Goal: Task Accomplishment & Management: Manage account settings

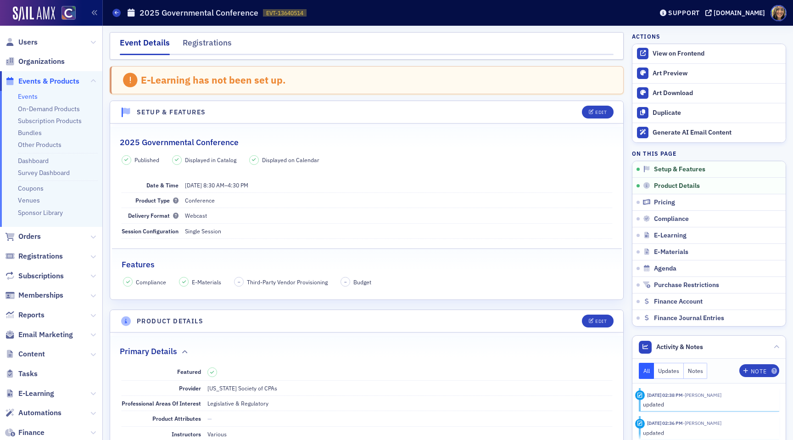
click at [40, 340] on span "Email Marketing" at bounding box center [51, 335] width 102 height 20
click at [40, 334] on span "Email Marketing" at bounding box center [45, 335] width 55 height 10
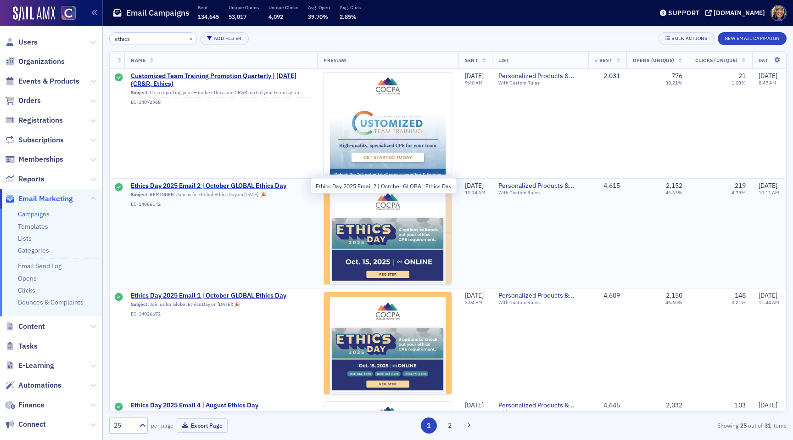
type input "ethics"
click at [225, 184] on span "Ethics Day 2025 Email 2 | October GLOBAL Ethics Day" at bounding box center [221, 186] width 180 height 8
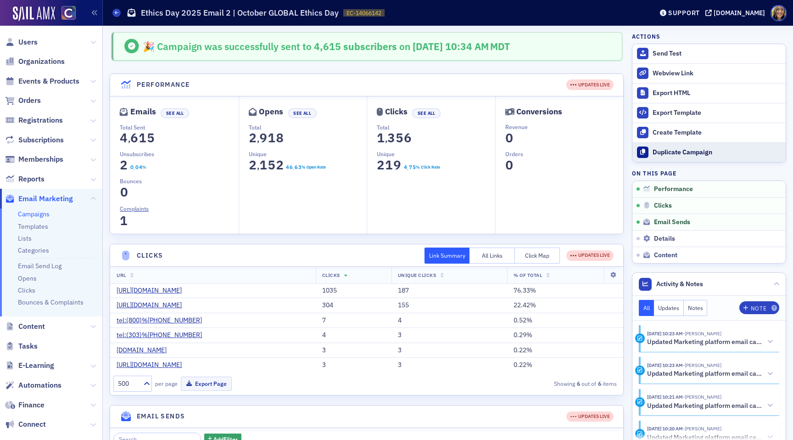
click at [677, 152] on div "Duplicate Campaign" at bounding box center [717, 152] width 129 height 8
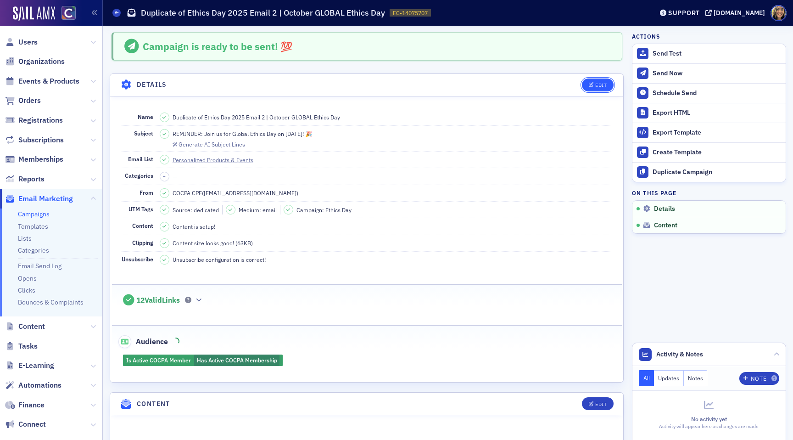
click at [603, 83] on div "Edit" at bounding box center [600, 85] width 11 height 5
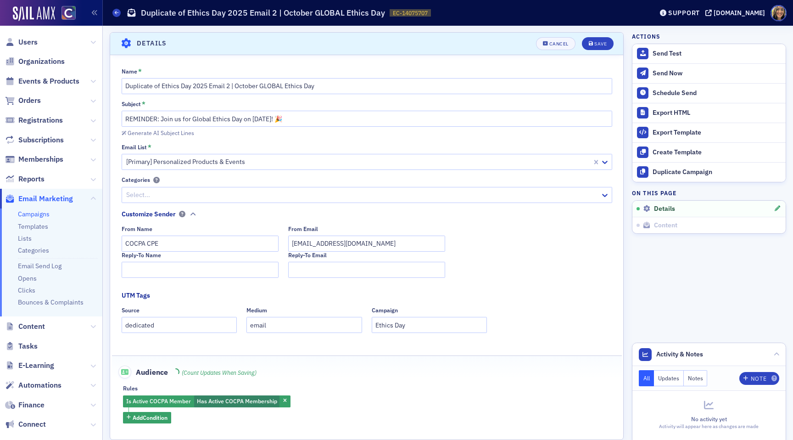
scroll to position [43, 0]
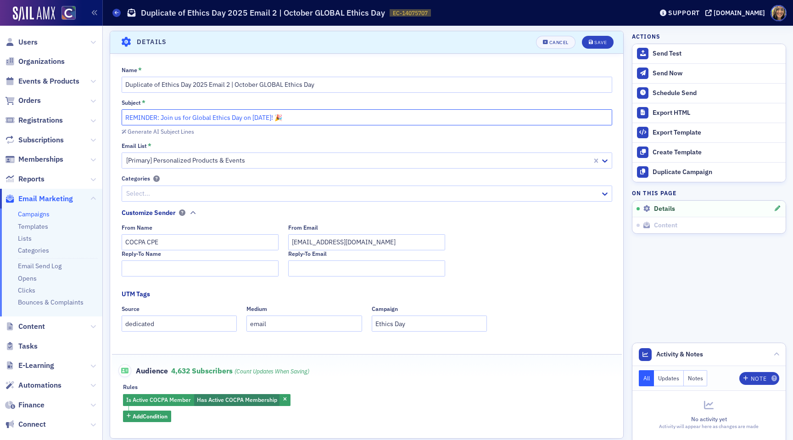
drag, startPoint x: 157, startPoint y: 118, endPoint x: 75, endPoint y: 109, distance: 81.8
click at [75, 109] on div "Users Organizations Events & Products Orders Registrations Subscriptions Member…" at bounding box center [396, 220] width 793 height 440
type input "LAST CALL: Join us for Global Ethics Day on [DATE]! 🎉"
drag, startPoint x: 161, startPoint y: 83, endPoint x: 77, endPoint y: 82, distance: 84.5
click at [77, 82] on div "Users Organizations Events & Products Orders Registrations Subscriptions Member…" at bounding box center [396, 220] width 793 height 440
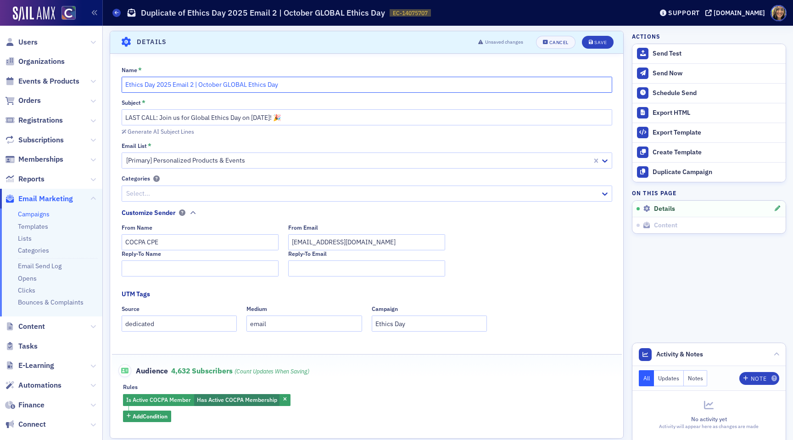
click at [192, 87] on input "Ethics Day 2025 Email 2 | October GLOBAL Ethics Day" at bounding box center [367, 85] width 491 height 16
type input "Ethics Day 2025 Email 3 | October GLOBAL Ethics Day"
drag, startPoint x: 283, startPoint y: 118, endPoint x: 252, endPoint y: 118, distance: 31.2
click at [252, 118] on input "LAST CALL: Join us for Global Ethics Day on [DATE]! 🎉" at bounding box center [367, 117] width 491 height 16
click at [283, 119] on input "LAST CALL: Join us for Global Ethics Day on [GEOGRAPHIC_DATA]! 🎉" at bounding box center [367, 117] width 491 height 16
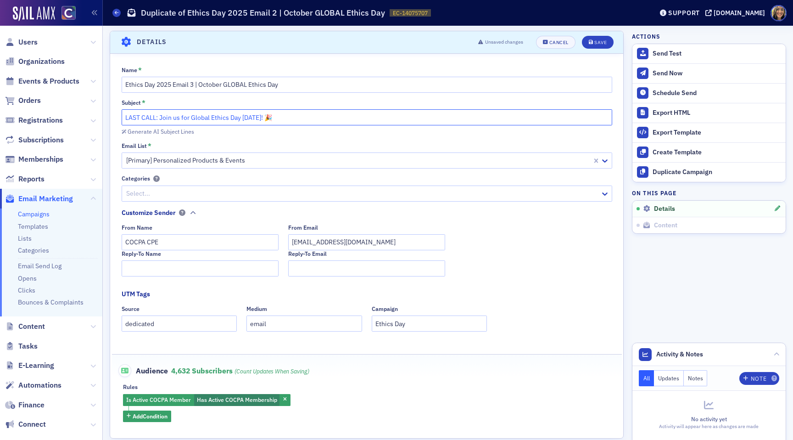
type input "LAST CALL: Join us for Global Ethics Day [DATE]! 🎉"
click at [319, 126] on div "Generate AI Subject Lines" at bounding box center [367, 131] width 491 height 10
click at [319, 117] on input "LAST CALL: Join us for Global Ethics Day [DATE]! 🎉" at bounding box center [367, 117] width 491 height 16
click at [598, 42] on div "Save" at bounding box center [600, 42] width 12 height 5
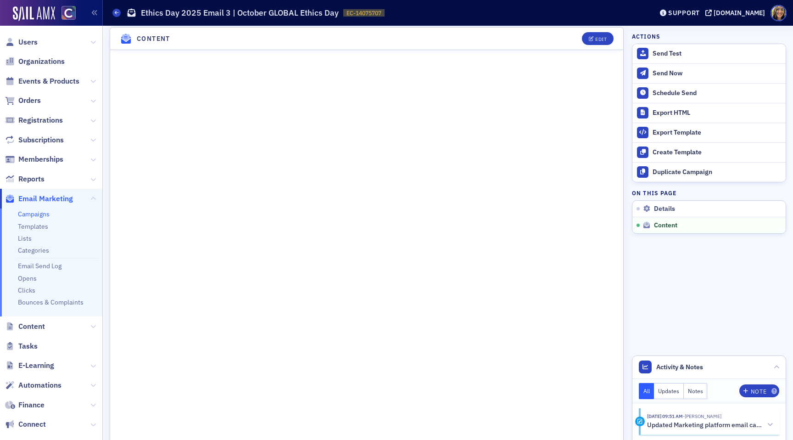
scroll to position [542, 0]
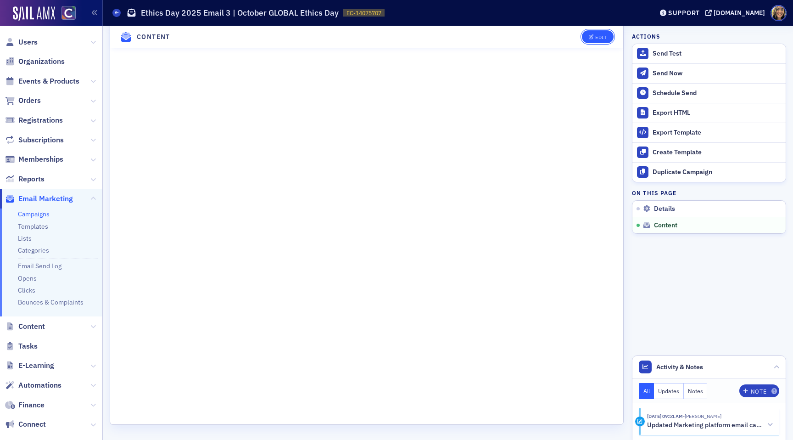
click at [597, 34] on div "Edit" at bounding box center [600, 36] width 11 height 5
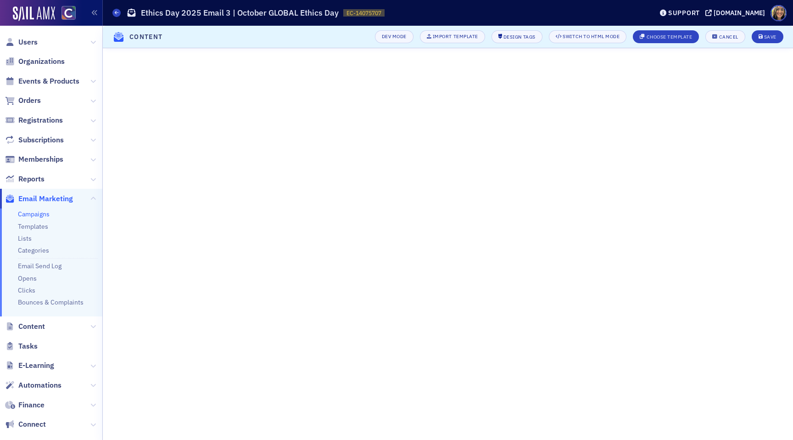
scroll to position [0, 0]
click at [769, 38] on div "Save" at bounding box center [770, 36] width 12 height 5
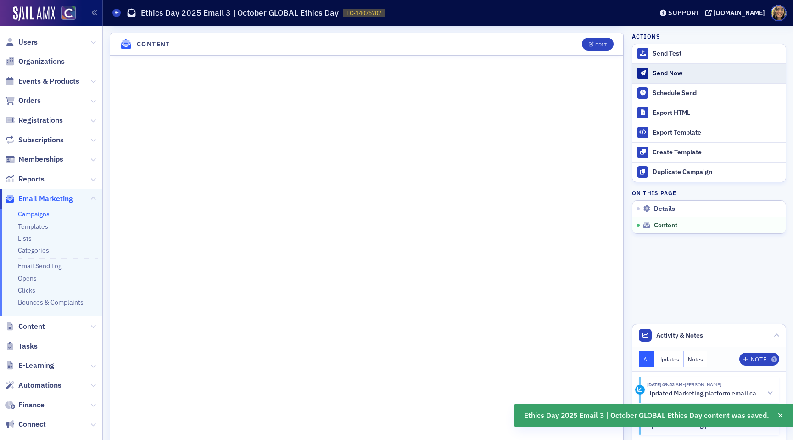
scroll to position [361, 0]
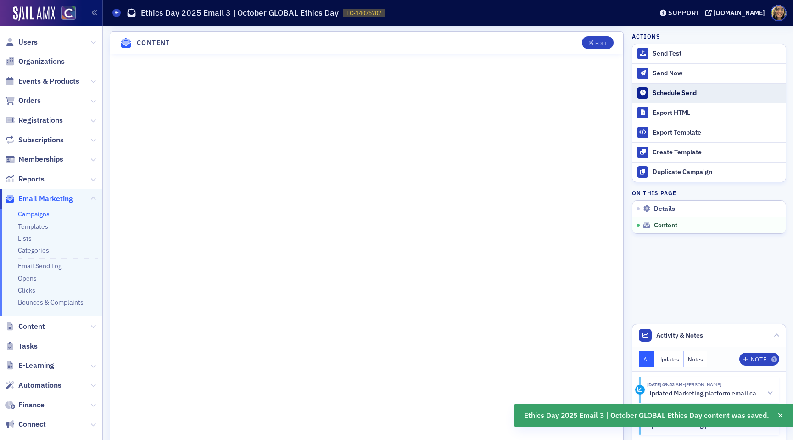
click at [689, 91] on div "Schedule Send" at bounding box center [717, 93] width 129 height 8
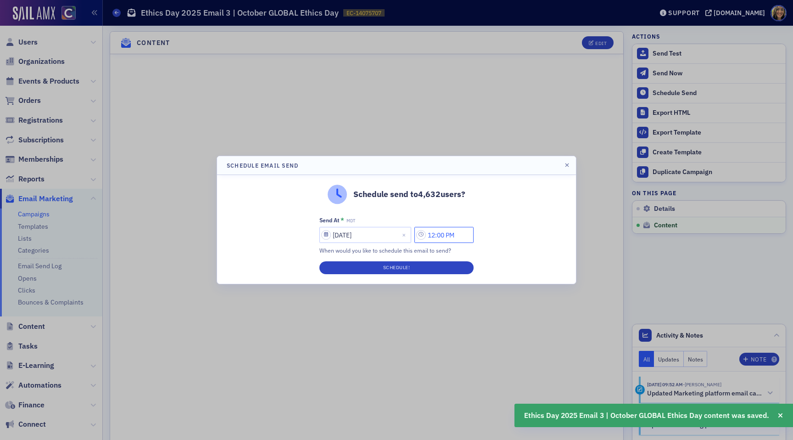
drag, startPoint x: 440, startPoint y: 234, endPoint x: 402, endPoint y: 234, distance: 37.6
click at [403, 234] on div "[DATE] 12:00 PM" at bounding box center [396, 235] width 154 height 16
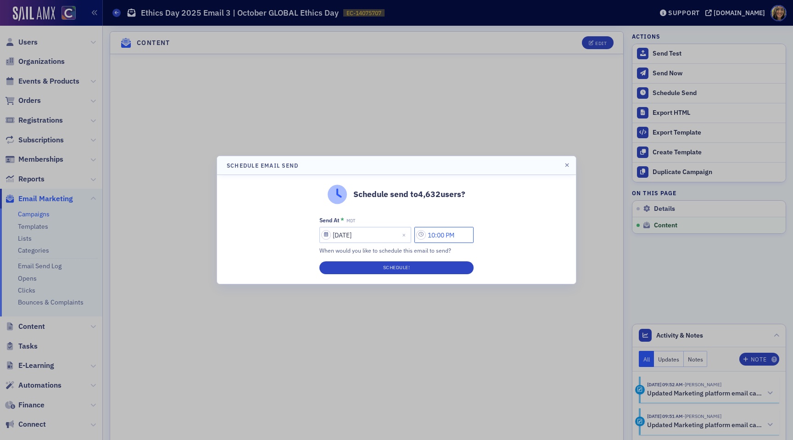
click at [453, 236] on input "10:00 PM" at bounding box center [444, 235] width 59 height 16
type input "10:00 AM"
click at [397, 236] on button "AM" at bounding box center [390, 235] width 17 height 16
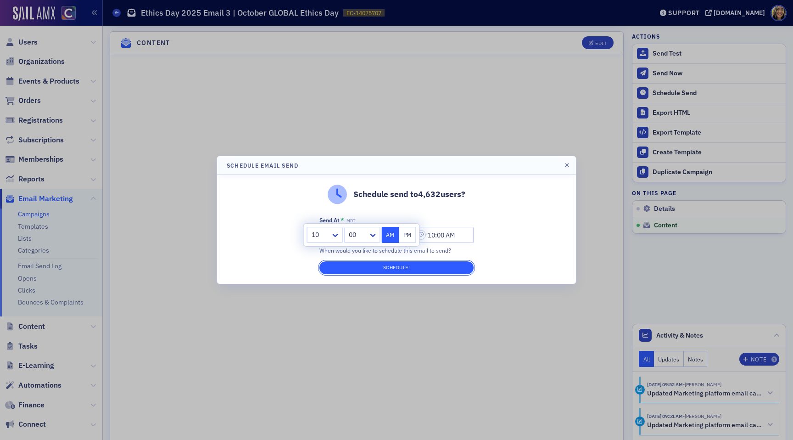
click at [396, 267] on button "Schedule!" at bounding box center [396, 267] width 154 height 13
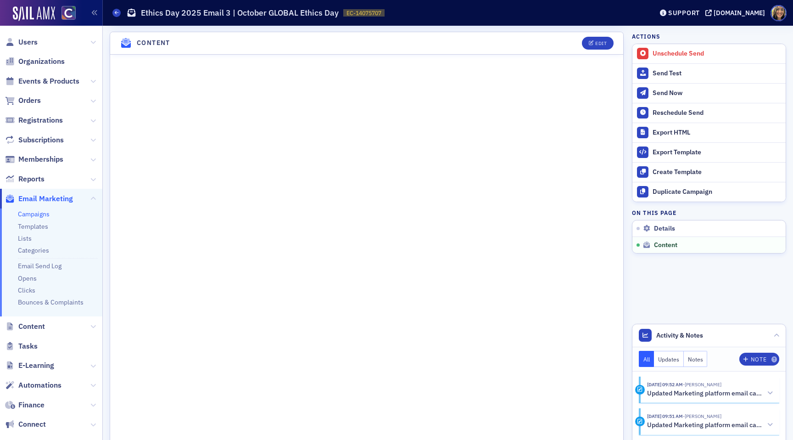
scroll to position [557, 0]
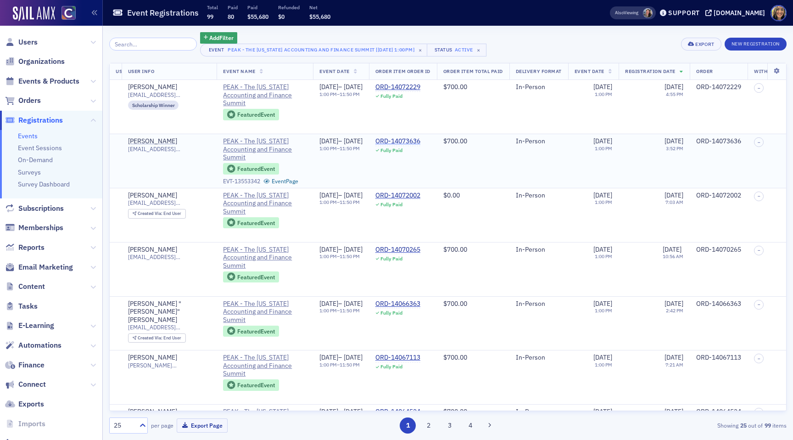
scroll to position [0, 160]
